Goal: Information Seeking & Learning: Compare options

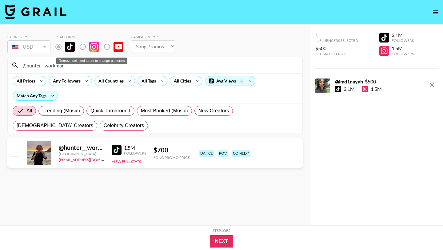
select select "Song"
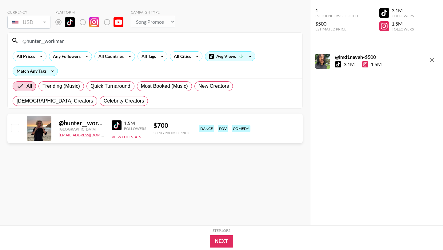
drag, startPoint x: 68, startPoint y: 40, endPoint x: 19, endPoint y: 39, distance: 48.6
click at [19, 39] on input "@hunter__workman" at bounding box center [159, 41] width 280 height 10
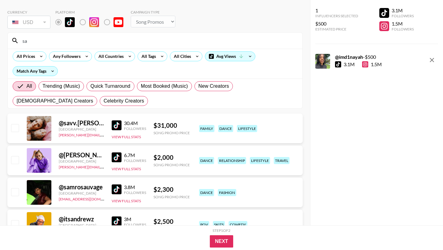
type input "s"
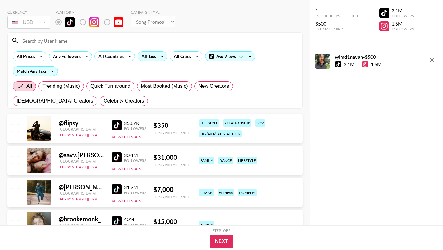
click at [149, 55] on div "All Tags" at bounding box center [147, 56] width 19 height 9
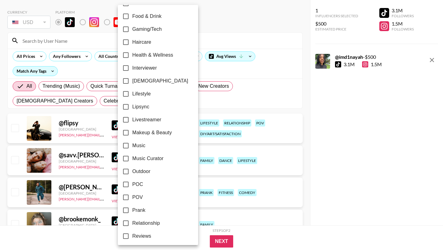
scroll to position [338, 0]
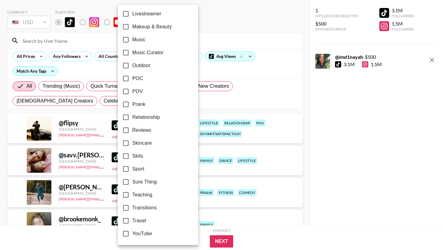
click at [127, 116] on input "Relationship" at bounding box center [125, 117] width 13 height 13
checkbox input "true"
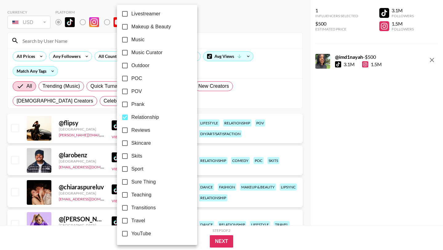
click at [204, 97] on div at bounding box center [221, 125] width 443 height 250
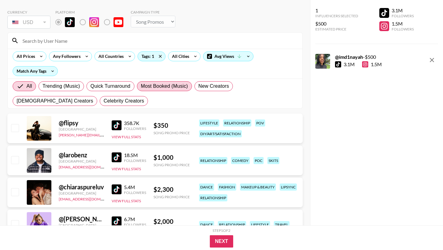
click at [154, 83] on span "Most Booked (Music)" at bounding box center [164, 85] width 47 height 7
click at [141, 86] on input "Most Booked (Music)" at bounding box center [141, 86] width 0 height 0
radio input "true"
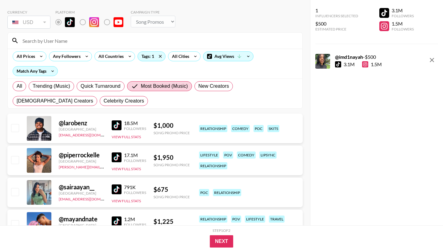
scroll to position [35, 0]
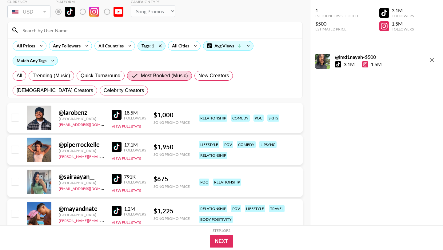
click at [117, 113] on img at bounding box center [117, 115] width 10 height 10
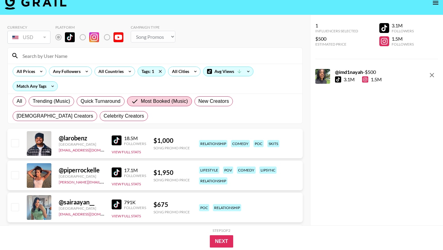
scroll to position [0, 0]
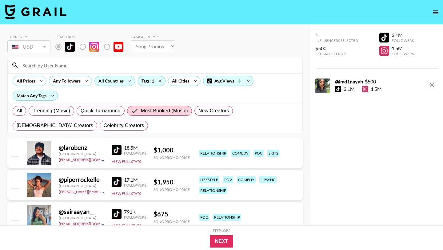
click at [107, 80] on div "All Countries" at bounding box center [110, 80] width 30 height 9
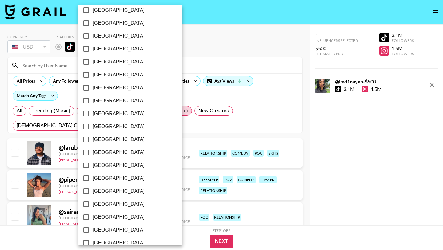
scroll to position [467, 0]
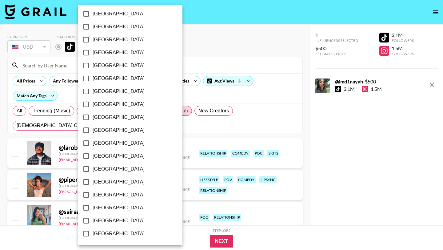
click at [87, 220] on input "[GEOGRAPHIC_DATA]" at bounding box center [86, 220] width 13 height 13
checkbox input "true"
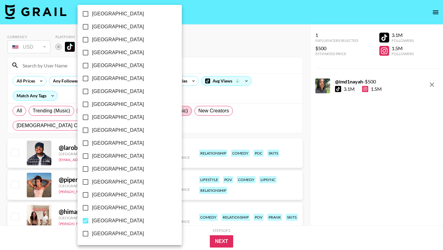
click at [225, 56] on div at bounding box center [221, 125] width 443 height 250
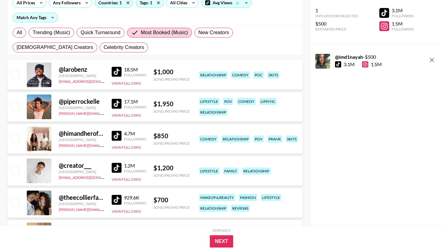
scroll to position [101, 0]
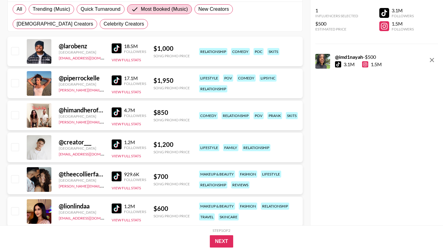
click at [113, 174] on img at bounding box center [117, 176] width 10 height 10
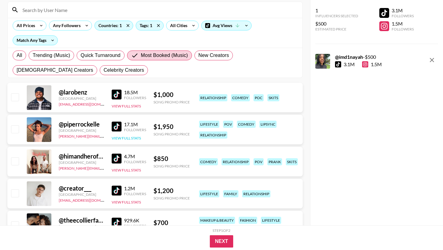
scroll to position [0, 0]
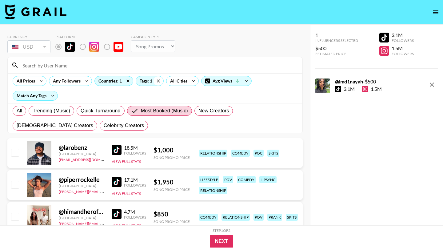
click at [154, 80] on icon at bounding box center [158, 80] width 10 height 9
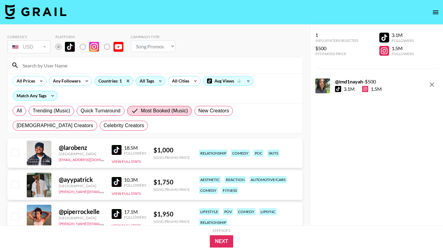
click at [158, 80] on icon at bounding box center [160, 80] width 10 height 9
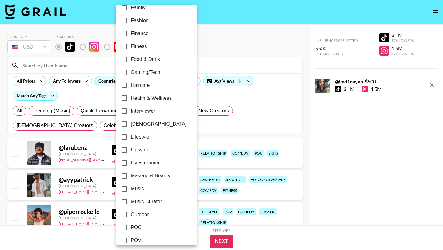
scroll to position [338, 0]
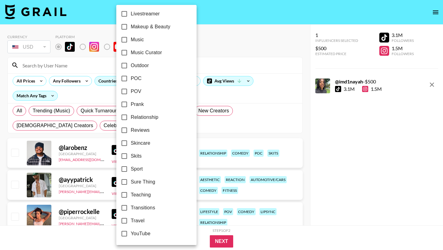
click at [124, 117] on input "Relationship" at bounding box center [124, 117] width 13 height 13
checkbox input "true"
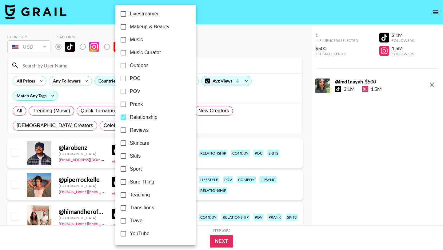
click at [212, 45] on div at bounding box center [221, 125] width 443 height 250
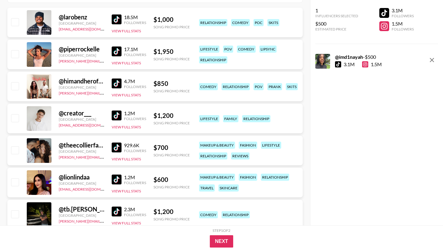
scroll to position [0, 0]
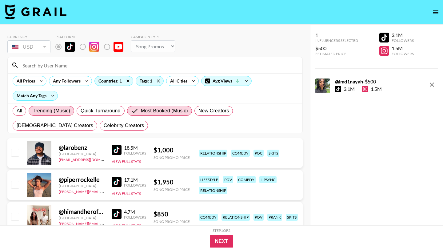
click at [58, 112] on span "Trending (Music)" at bounding box center [52, 110] width 38 height 7
click at [33, 111] on input "Trending (Music)" at bounding box center [33, 111] width 0 height 0
radio input "true"
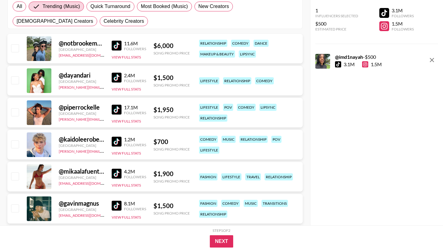
scroll to position [107, 0]
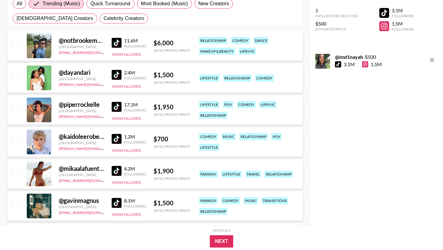
click at [115, 75] on img at bounding box center [117, 75] width 10 height 10
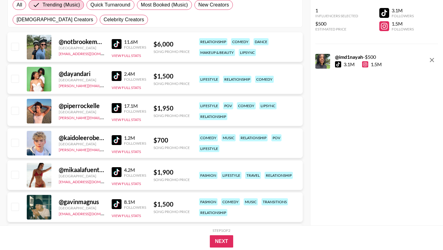
scroll to position [0, 0]
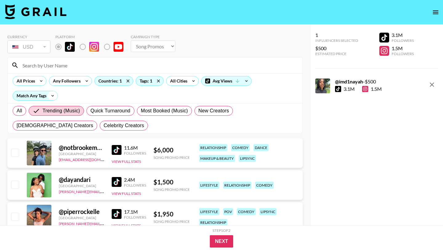
click at [55, 96] on icon at bounding box center [53, 95] width 10 height 9
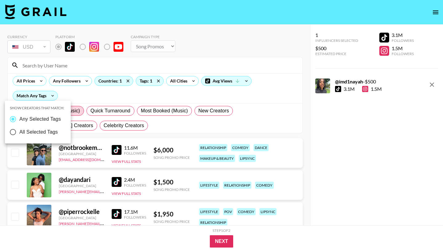
click at [96, 97] on div at bounding box center [221, 125] width 443 height 250
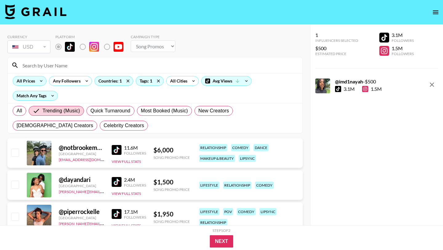
click at [41, 80] on icon at bounding box center [41, 80] width 10 height 9
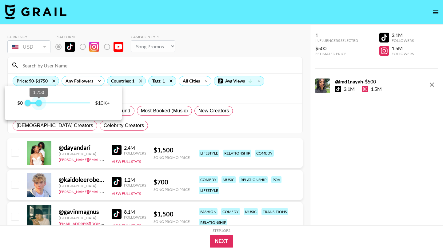
type input "1500"
drag, startPoint x: 90, startPoint y: 104, endPoint x: 37, endPoint y: 109, distance: 53.7
click at [37, 106] on span "1,500" at bounding box center [37, 103] width 6 height 6
click at [179, 96] on div at bounding box center [221, 125] width 443 height 250
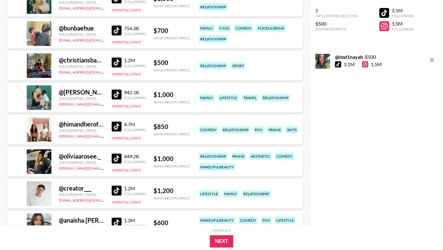
scroll to position [220, 0]
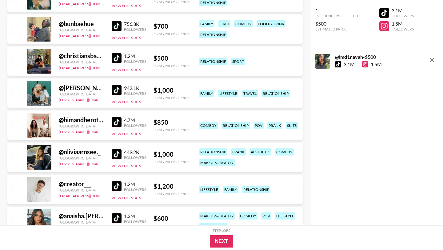
click at [117, 120] on img at bounding box center [117, 122] width 10 height 10
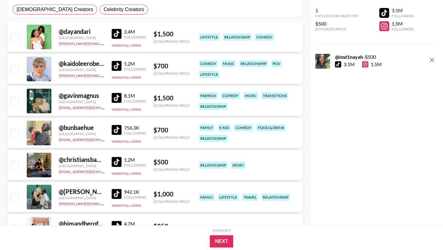
scroll to position [0, 0]
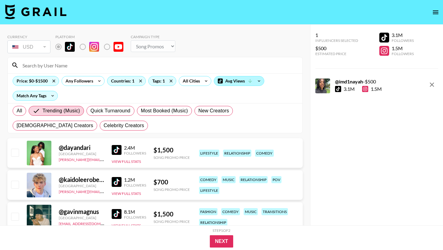
click at [253, 77] on div "Avg Views" at bounding box center [239, 80] width 50 height 9
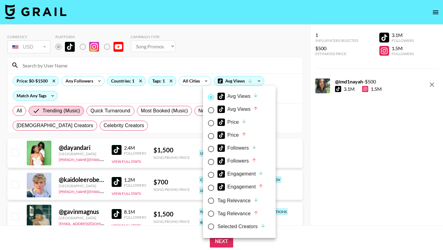
click at [211, 110] on input "Avg Views" at bounding box center [210, 110] width 13 height 13
radio input "true"
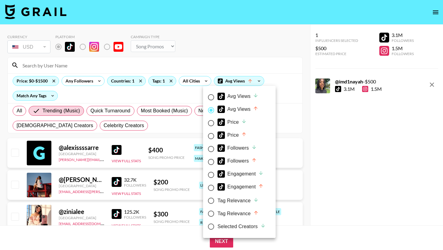
click at [210, 97] on input "Avg Views" at bounding box center [210, 97] width 13 height 13
radio input "true"
radio input "false"
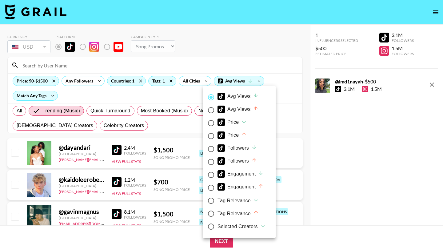
click at [275, 63] on div at bounding box center [221, 125] width 443 height 250
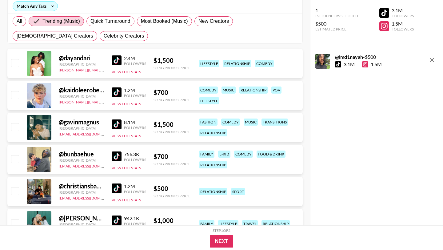
scroll to position [104, 0]
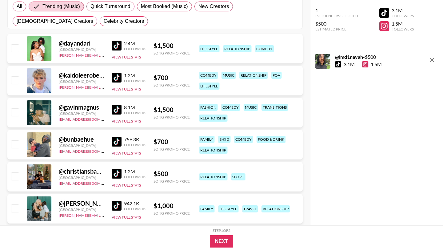
click at [118, 139] on img at bounding box center [117, 142] width 10 height 10
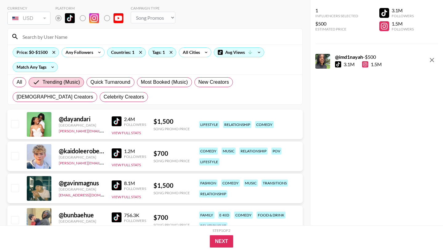
scroll to position [0, 0]
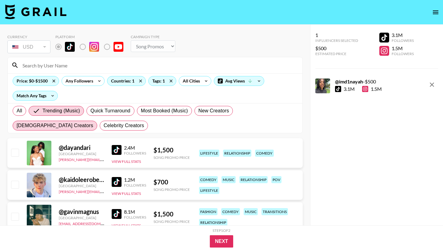
click at [93, 122] on span "[DEMOGRAPHIC_DATA] Creators" at bounding box center [55, 125] width 77 height 7
click at [17, 125] on input "[DEMOGRAPHIC_DATA] Creators" at bounding box center [17, 125] width 0 height 0
radio input "true"
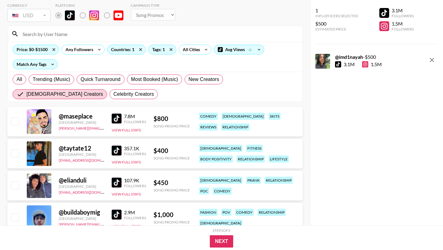
scroll to position [53, 0]
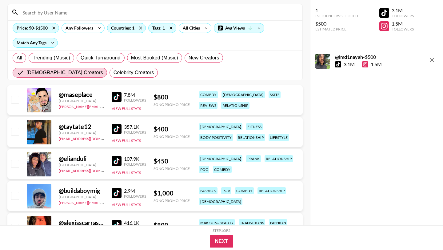
click at [114, 160] on img at bounding box center [117, 161] width 10 height 10
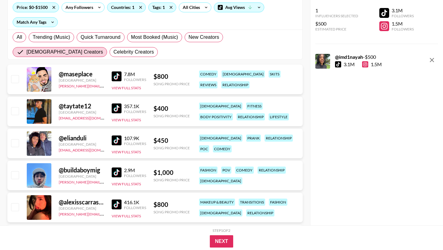
scroll to position [144, 0]
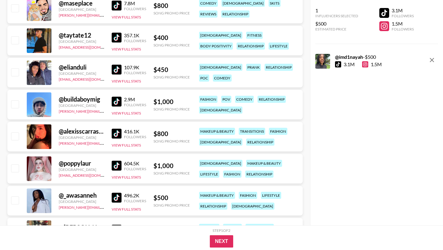
click at [114, 132] on img at bounding box center [117, 134] width 10 height 10
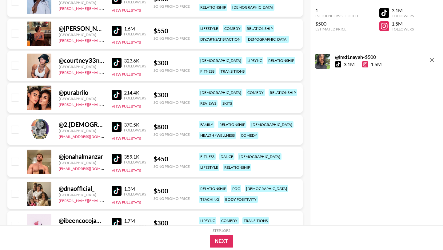
scroll to position [407, 0]
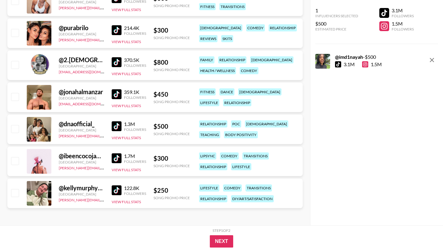
click at [114, 125] on img at bounding box center [117, 126] width 10 height 10
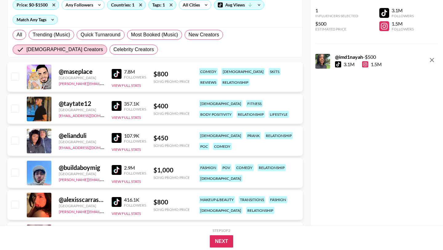
scroll to position [0, 0]
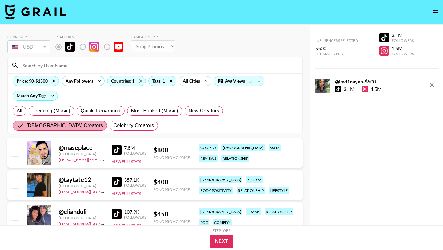
click at [103, 122] on span "[DEMOGRAPHIC_DATA] Creators" at bounding box center [64, 125] width 77 height 7
click at [26, 122] on input "[DEMOGRAPHIC_DATA] Creators" at bounding box center [22, 125] width 10 height 7
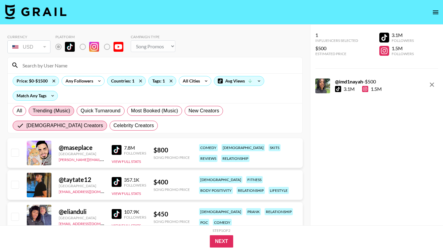
click at [63, 109] on span "Trending (Music)" at bounding box center [52, 110] width 38 height 7
click at [33, 111] on input "Trending (Music)" at bounding box center [33, 111] width 0 height 0
radio input "true"
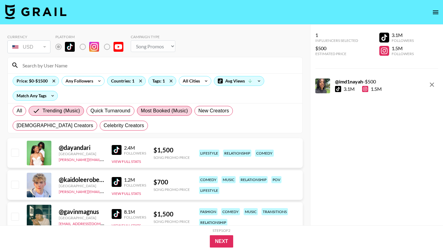
click at [157, 108] on span "Most Booked (Music)" at bounding box center [164, 110] width 47 height 7
click at [141, 111] on input "Most Booked (Music)" at bounding box center [141, 111] width 0 height 0
radio input "true"
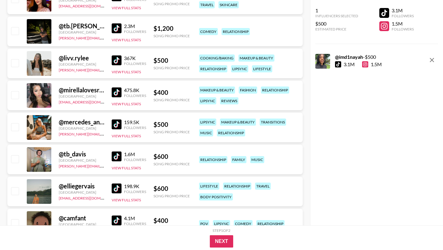
scroll to position [282, 0]
click at [115, 155] on img at bounding box center [117, 156] width 10 height 10
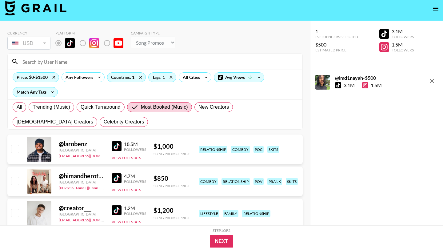
scroll to position [0, 0]
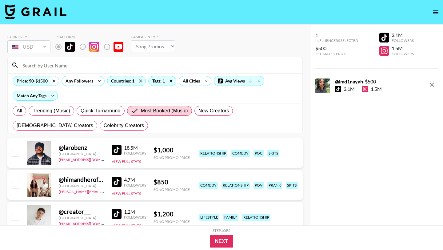
click at [53, 81] on icon at bounding box center [54, 80] width 10 height 9
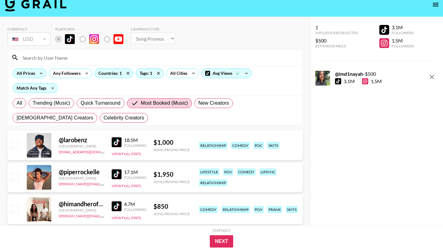
scroll to position [10, 0]
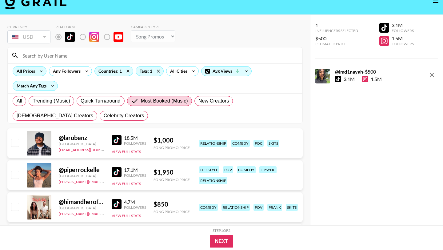
click at [37, 74] on icon at bounding box center [41, 70] width 10 height 9
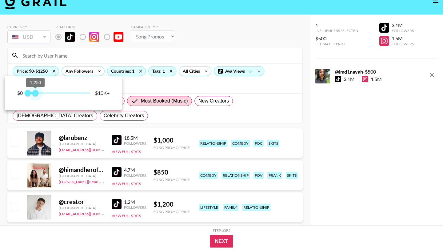
type input "1000"
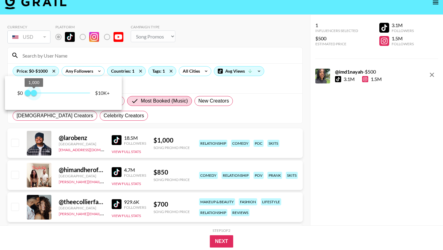
drag, startPoint x: 89, startPoint y: 93, endPoint x: 35, endPoint y: 96, distance: 53.9
click at [34, 96] on span "1,000" at bounding box center [34, 93] width 6 height 6
click at [148, 52] on div at bounding box center [221, 125] width 443 height 250
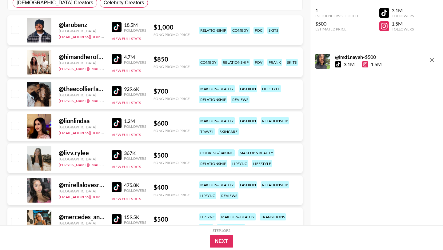
scroll to position [0, 0]
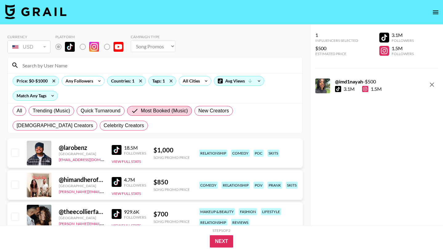
click at [431, 86] on icon "remove" at bounding box center [431, 84] width 7 height 7
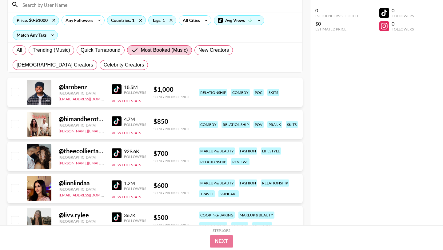
scroll to position [60, 0]
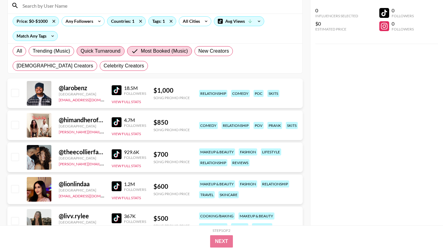
click at [97, 54] on span "Quick Turnaround" at bounding box center [101, 50] width 40 height 7
click at [81, 51] on input "Quick Turnaround" at bounding box center [81, 51] width 0 height 0
radio input "true"
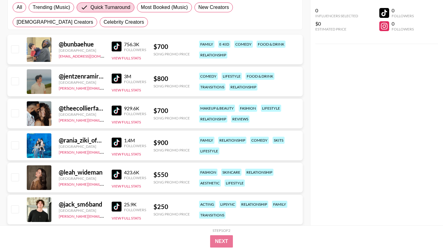
scroll to position [104, 0]
click at [117, 142] on img at bounding box center [117, 142] width 10 height 10
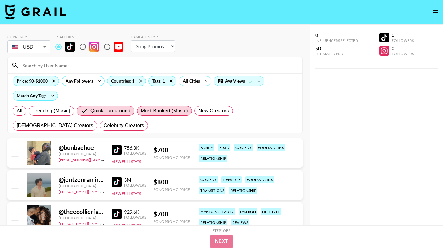
click at [166, 109] on span "Most Booked (Music)" at bounding box center [164, 110] width 47 height 7
click at [141, 111] on input "Most Booked (Music)" at bounding box center [141, 111] width 0 height 0
radio input "true"
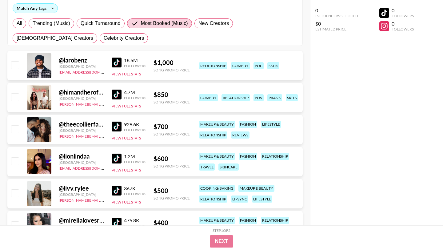
scroll to position [75, 0]
